Goal: Find specific page/section: Find specific page/section

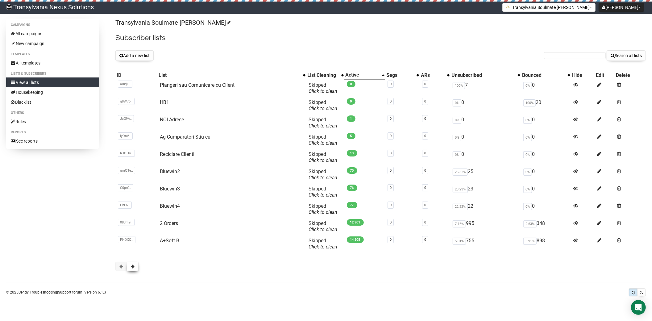
click at [138, 267] on button at bounding box center [133, 266] width 12 height 9
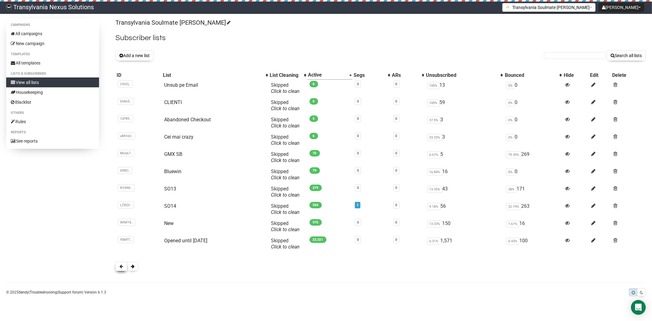
click at [119, 271] on button at bounding box center [121, 266] width 12 height 9
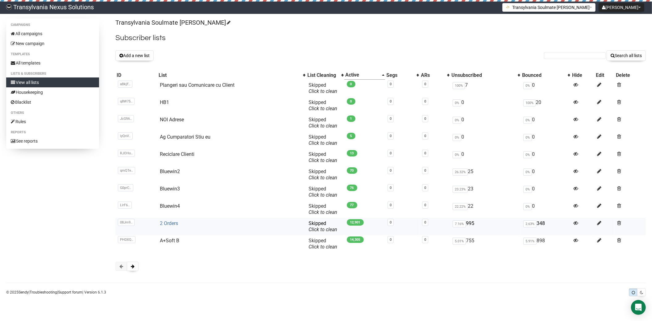
click at [162, 220] on link "2 Orders" at bounding box center [169, 223] width 18 height 6
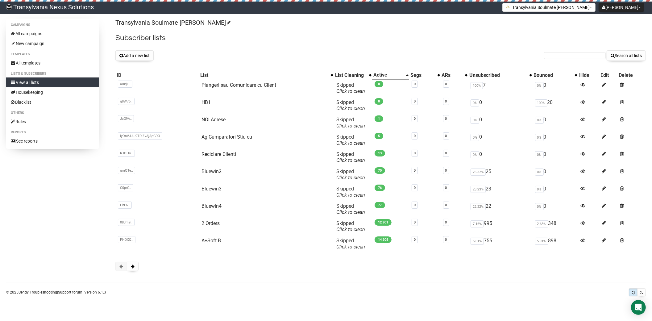
click at [542, 308] on body "Transylvania Nexus Solutions [PERSON_NAME] Settings Logout Transylvania Soulmat…" at bounding box center [326, 160] width 652 height 321
click at [28, 31] on link "All campaigns" at bounding box center [52, 34] width 93 height 10
